Goal: Information Seeking & Learning: Learn about a topic

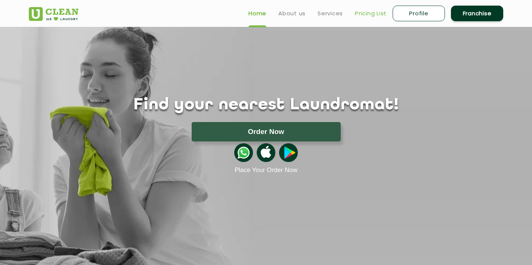
click at [367, 12] on link "Pricing List" at bounding box center [371, 13] width 32 height 9
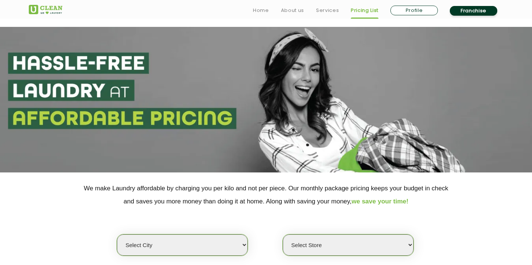
scroll to position [109, 0]
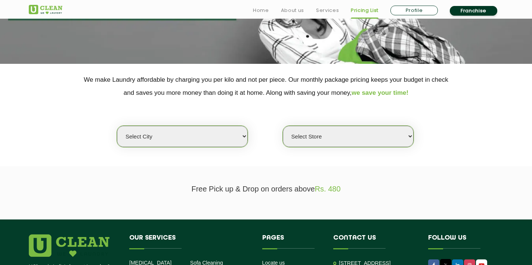
click at [226, 131] on select "Select city [GEOGRAPHIC_DATA] [GEOGRAPHIC_DATA] [GEOGRAPHIC_DATA] [GEOGRAPHIC_D…" at bounding box center [182, 136] width 131 height 21
click at [188, 140] on select "Select city [GEOGRAPHIC_DATA] [GEOGRAPHIC_DATA] [GEOGRAPHIC_DATA] [GEOGRAPHIC_D…" at bounding box center [182, 136] width 131 height 21
select select "168"
click at [117, 126] on select "Select city [GEOGRAPHIC_DATA] [GEOGRAPHIC_DATA] [GEOGRAPHIC_DATA] [GEOGRAPHIC_D…" at bounding box center [182, 136] width 131 height 21
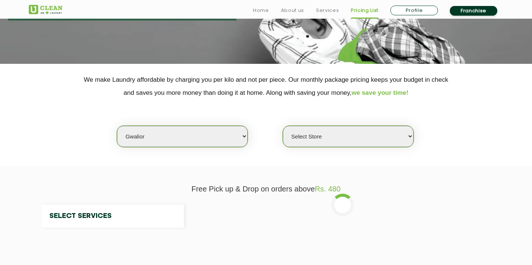
select select "0"
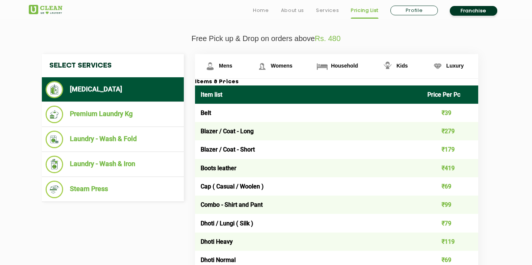
scroll to position [277, 0]
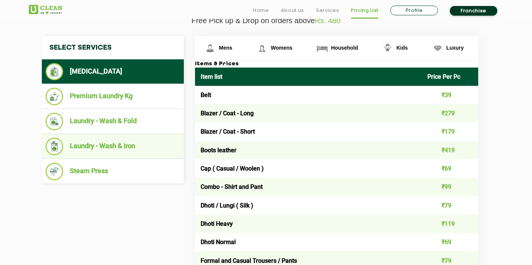
click at [110, 143] on li "Laundry - Wash & Iron" at bounding box center [113, 147] width 135 height 18
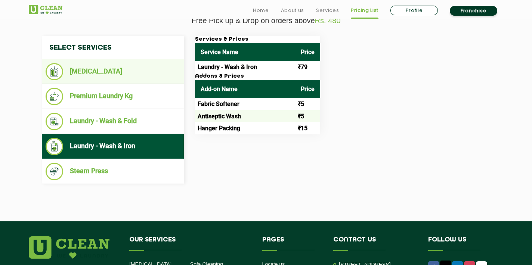
click at [100, 72] on li "[MEDICAL_DATA]" at bounding box center [113, 71] width 135 height 17
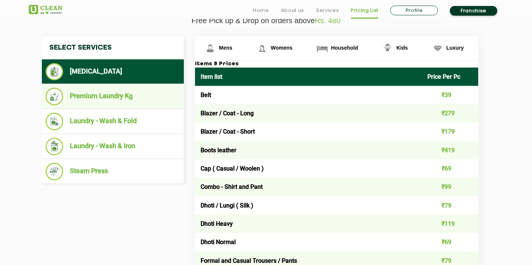
click at [113, 94] on li "Premium Laundry Kg" at bounding box center [113, 97] width 135 height 18
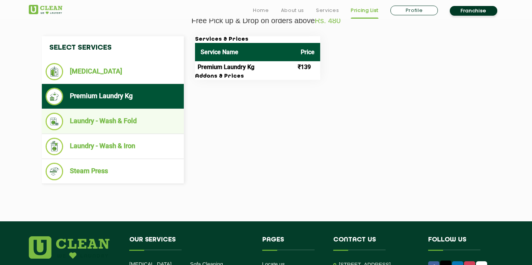
click at [122, 123] on li "Laundry - Wash & Fold" at bounding box center [113, 122] width 135 height 18
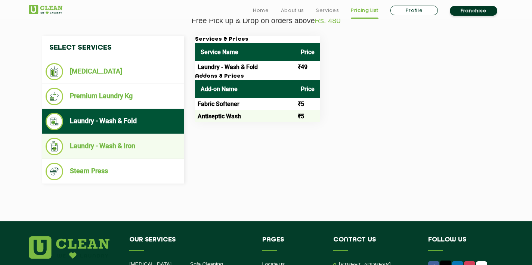
click at [131, 147] on li "Laundry - Wash & Iron" at bounding box center [113, 147] width 135 height 18
